Goal: Task Accomplishment & Management: Manage account settings

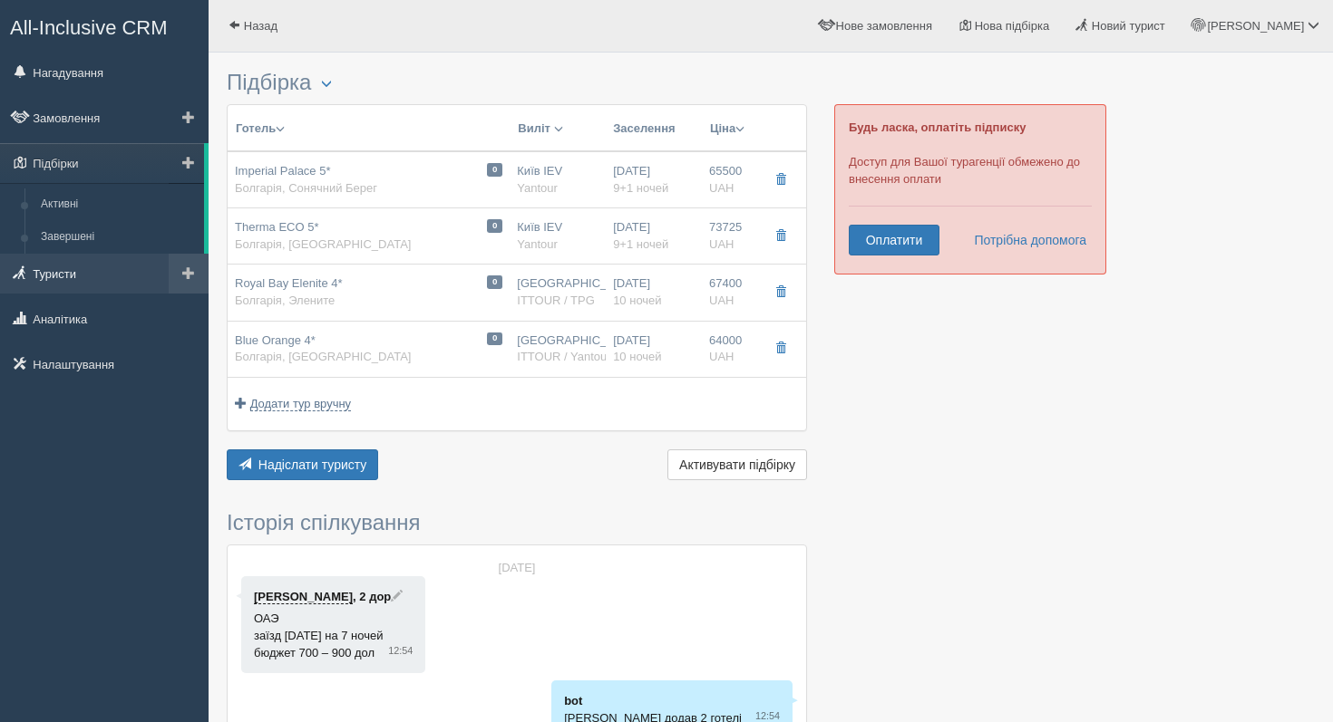
click at [82, 286] on link "Туристи" at bounding box center [104, 274] width 208 height 40
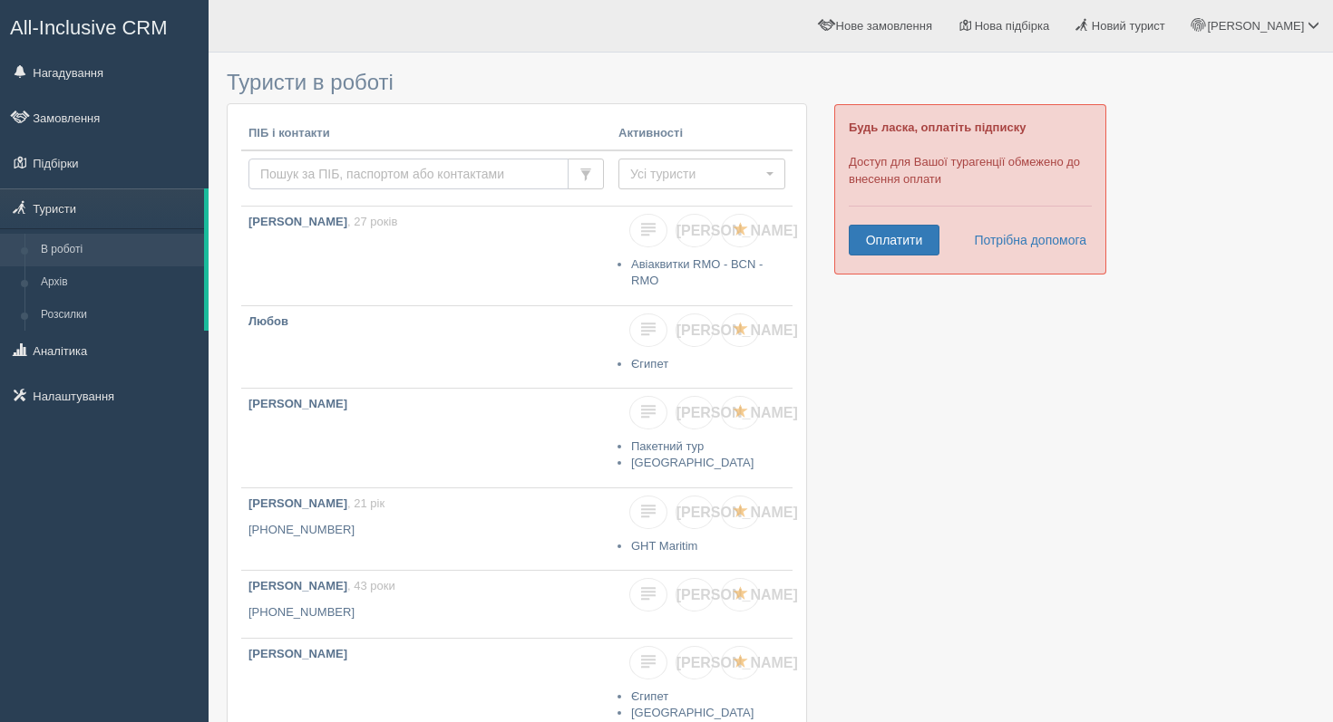
click at [294, 183] on input "text" at bounding box center [408, 174] width 320 height 31
type input "petrechenko"
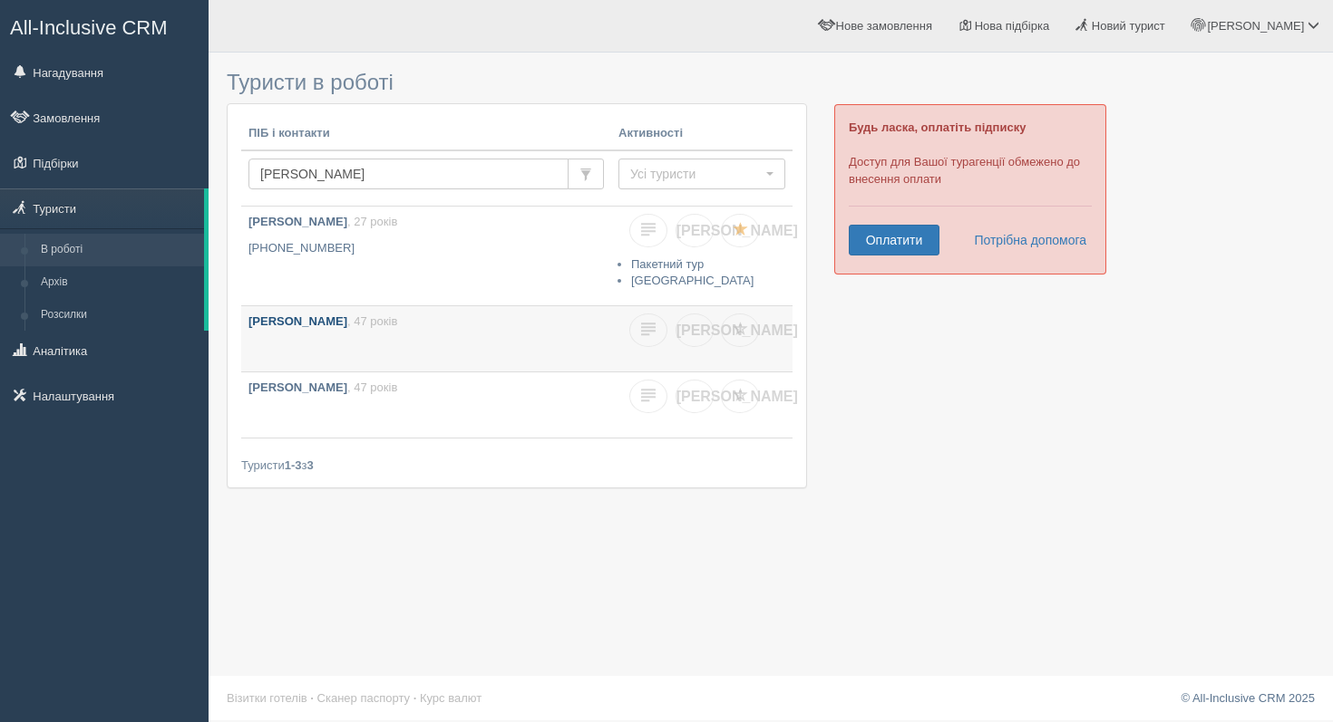
click at [377, 332] on link "PETRECHENKO SNIZHANA , 47 років" at bounding box center [426, 338] width 370 height 65
click at [347, 393] on b "[PERSON_NAME]" at bounding box center [297, 388] width 99 height 14
